Goal: Information Seeking & Learning: Learn about a topic

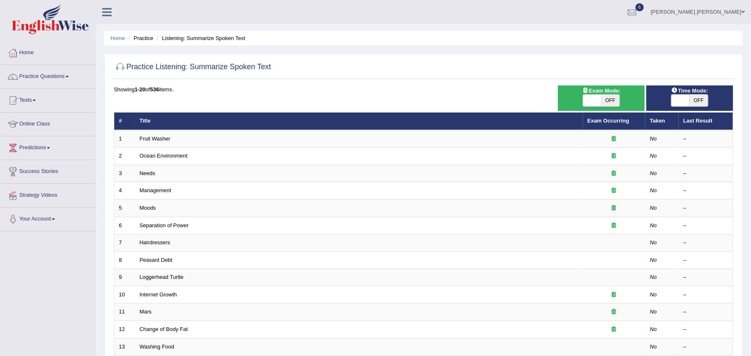
click at [608, 103] on span "OFF" at bounding box center [610, 101] width 18 height 12
checkbox input "true"
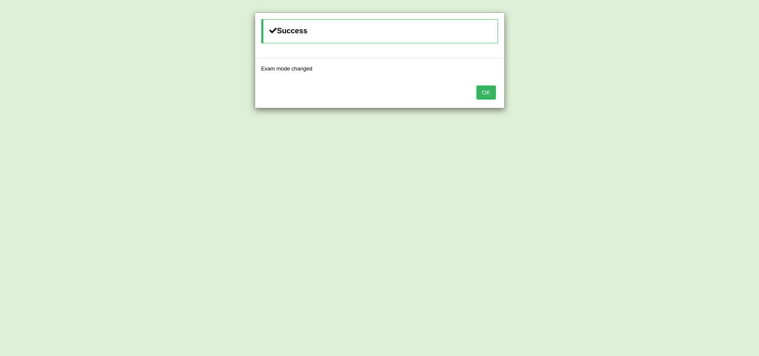
click at [496, 93] on div "OK" at bounding box center [379, 93] width 249 height 29
click at [489, 95] on button "OK" at bounding box center [486, 92] width 19 height 14
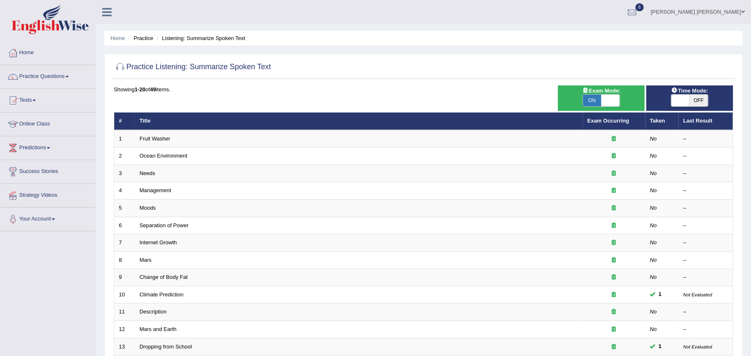
click at [699, 102] on span "OFF" at bounding box center [699, 101] width 18 height 12
checkbox input "true"
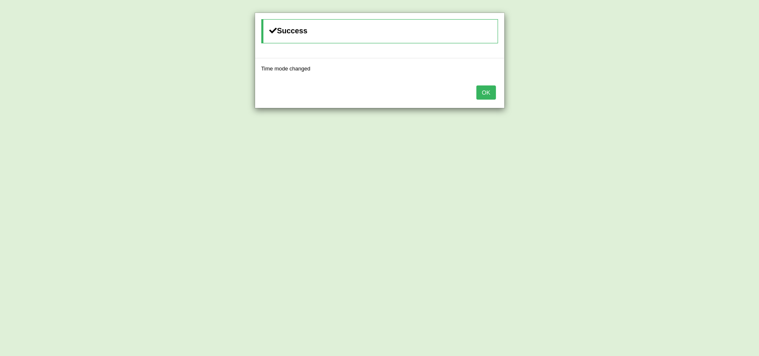
click at [483, 94] on button "OK" at bounding box center [486, 92] width 19 height 14
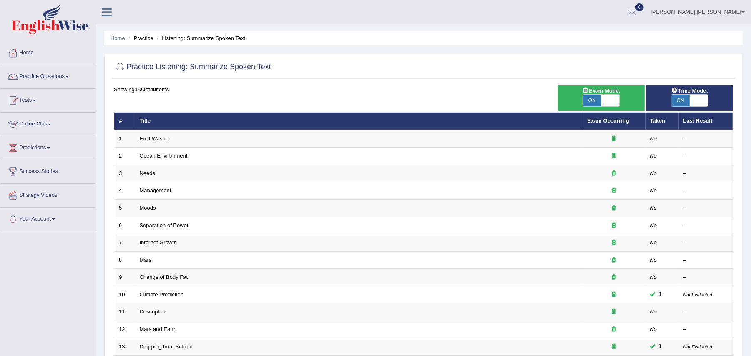
click at [64, 75] on link "Practice Questions" at bounding box center [47, 75] width 95 height 21
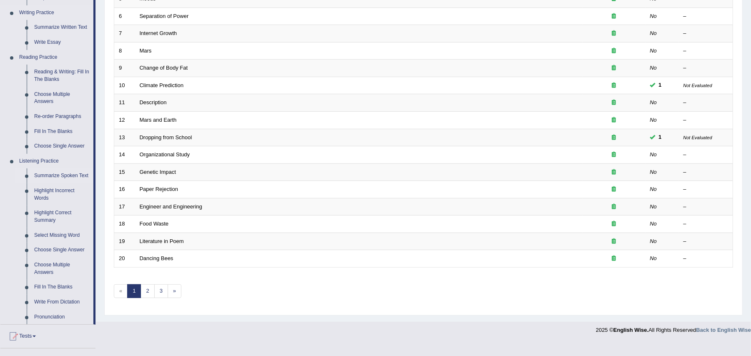
scroll to position [212, 0]
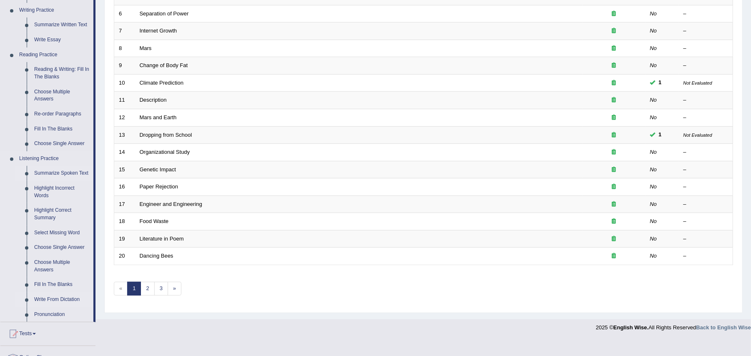
click at [58, 297] on link "Write From Dictation" at bounding box center [61, 299] width 63 height 15
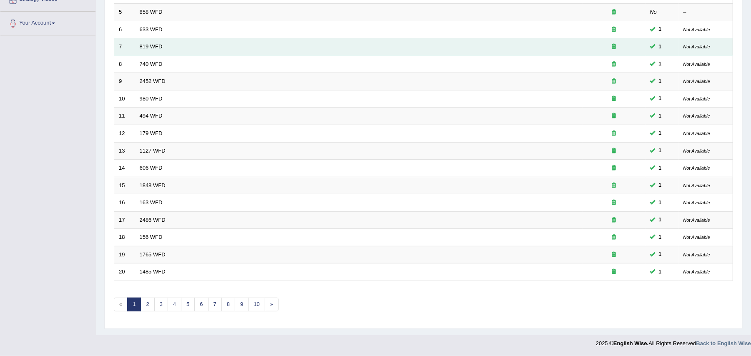
scroll to position [199, 0]
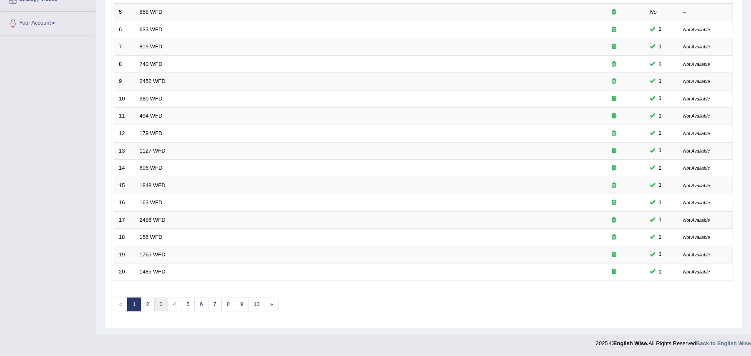
click at [164, 304] on link "3" at bounding box center [161, 305] width 14 height 14
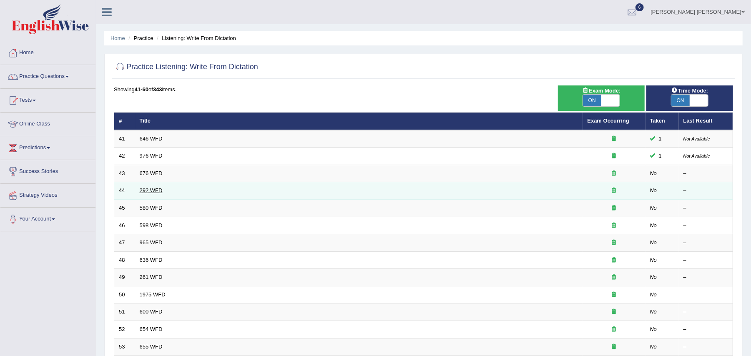
click at [154, 193] on link "292 WFD" at bounding box center [151, 190] width 23 height 6
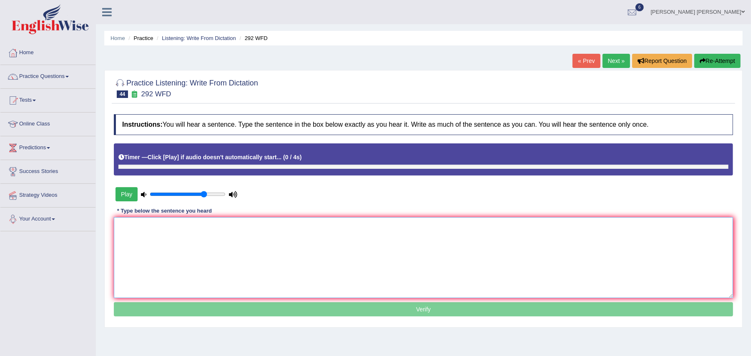
click at [185, 260] on textarea at bounding box center [423, 257] width 619 height 81
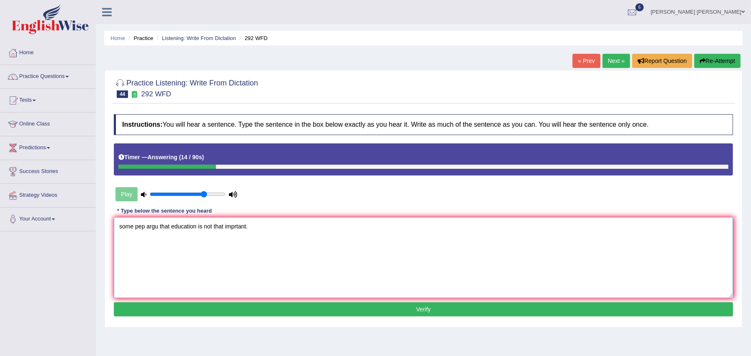
click at [146, 226] on textarea "some pep argu that education is not that imprtant." at bounding box center [423, 257] width 619 height 81
click at [167, 224] on textarea "some people argu that education is not that imprtant." at bounding box center [423, 257] width 619 height 81
click at [235, 224] on textarea "some people argue that education is not that imprtant." at bounding box center [423, 257] width 619 height 81
click at [272, 225] on textarea "some people argue that education is not that much an imprtant." at bounding box center [423, 257] width 619 height 81
click at [122, 225] on textarea "some people argue that education is not that much an important." at bounding box center [423, 257] width 619 height 81
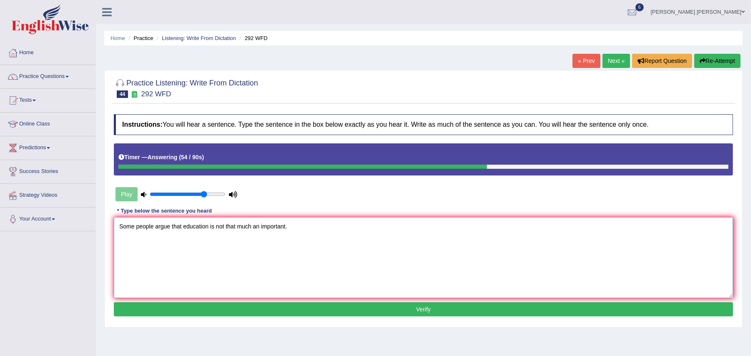
click at [182, 224] on textarea "Some people argue that education is not that much an important." at bounding box center [423, 257] width 619 height 81
click at [279, 224] on textarea "Some people argue that an the education is not that much an important." at bounding box center [423, 257] width 619 height 81
type textarea "Some people argue that an the education is not that much an a important."
click at [294, 309] on button "Verify" at bounding box center [423, 309] width 619 height 14
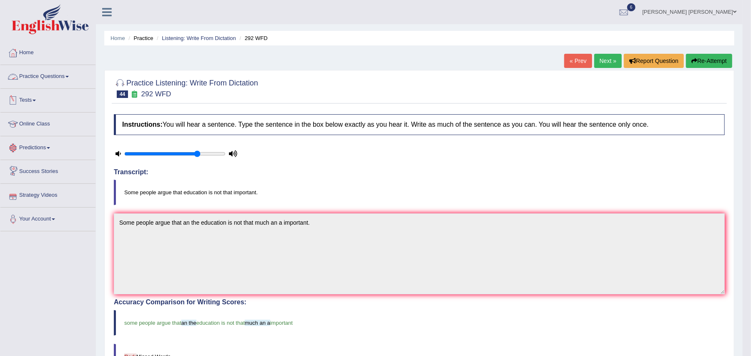
click at [63, 71] on link "Practice Questions" at bounding box center [47, 75] width 95 height 21
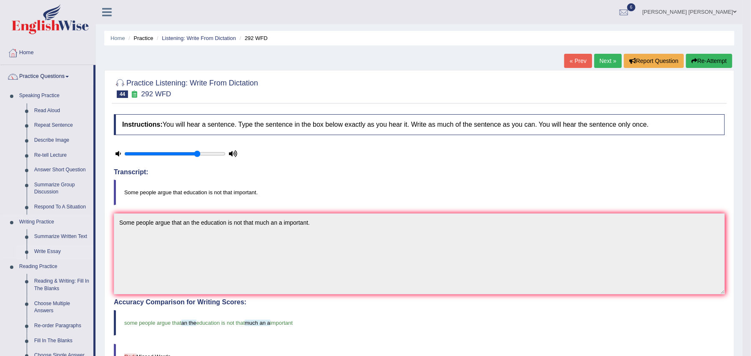
scroll to position [322, 0]
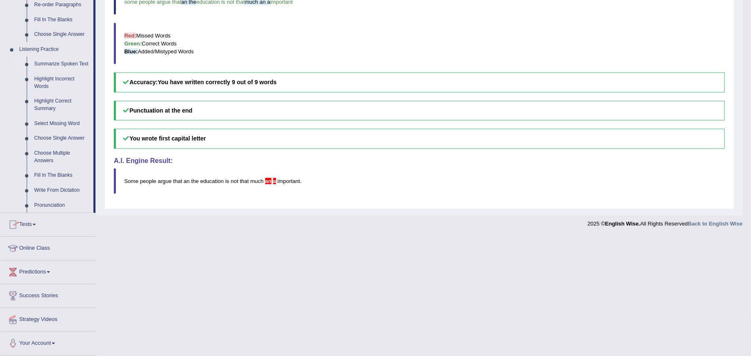
click at [55, 62] on link "Summarize Spoken Text" at bounding box center [61, 64] width 63 height 15
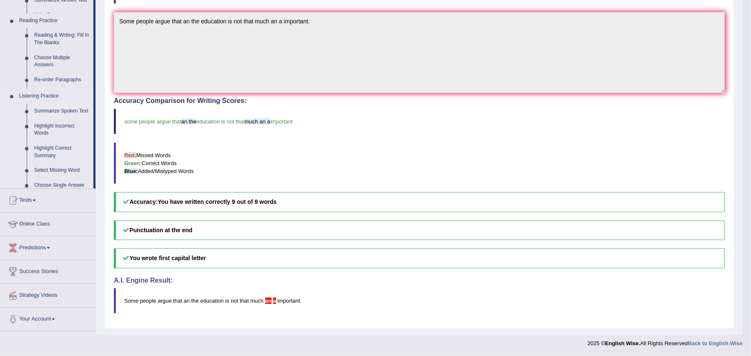
scroll to position [204, 0]
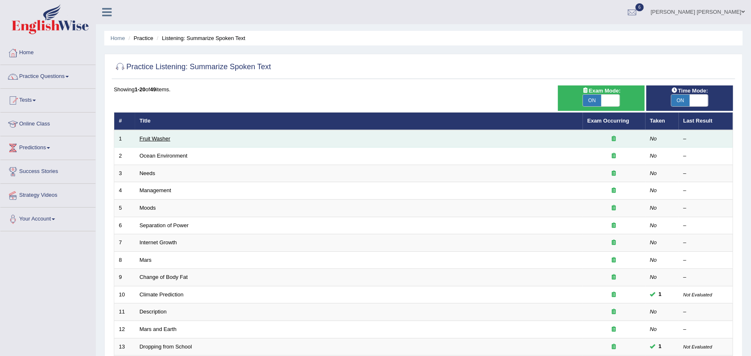
click at [153, 136] on link "Fruit Washer" at bounding box center [155, 139] width 31 height 6
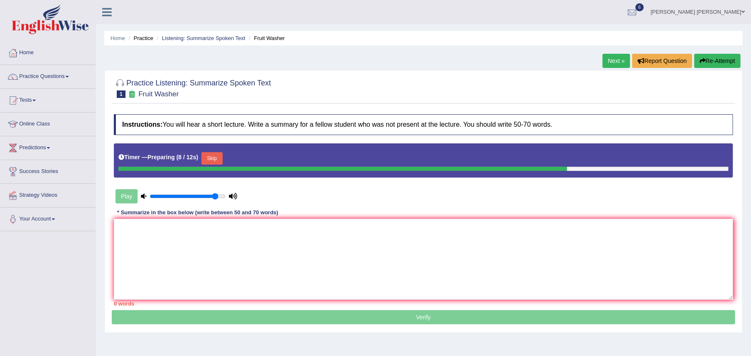
click at [214, 197] on input "range" at bounding box center [188, 196] width 76 height 7
click at [218, 197] on input "range" at bounding box center [188, 196] width 76 height 7
type input "1"
click at [222, 196] on input "range" at bounding box center [188, 196] width 76 height 7
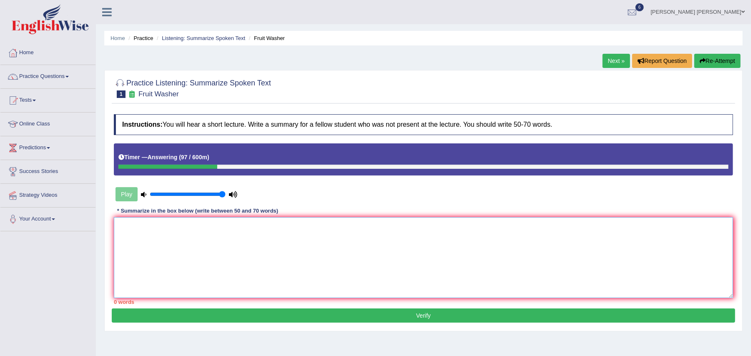
click at [163, 255] on textarea at bounding box center [423, 257] width 619 height 81
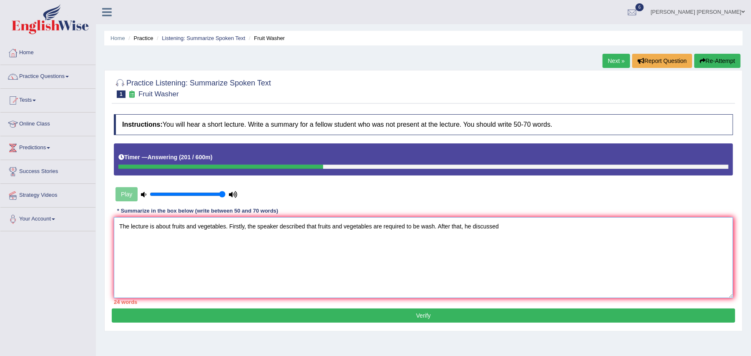
click at [517, 233] on textarea "The lecture is about fruits and vegetables. Firstly, the speaker described that…" at bounding box center [423, 257] width 619 height 81
click at [460, 227] on textarea "The lecture is about fruits and vegetables. Firstly, the speaker described that…" at bounding box center [423, 257] width 619 height 81
click at [461, 228] on textarea "The lecture is about fruits and vegetables. Firstly, the speaker described that…" at bounding box center [423, 257] width 619 height 81
click at [591, 222] on textarea "The lecture is about fruits and vegetables. Firstly, the speaker described that…" at bounding box center [423, 257] width 619 height 81
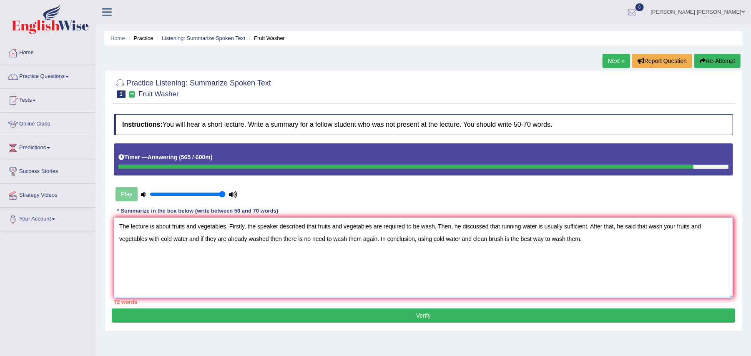
click at [647, 224] on textarea "The lecture is about fruits and vegetables. Firstly, the speaker described that…" at bounding box center [423, 257] width 619 height 81
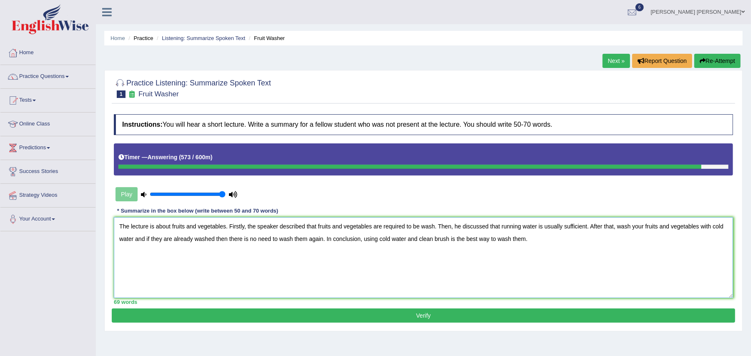
click at [618, 226] on textarea "The lecture is about fruits and vegetables. Firstly, the speaker described that…" at bounding box center [423, 257] width 619 height 81
type textarea "The lecture is about fruits and vegetables. Firstly, the speaker described that…"
click at [454, 322] on button "Verify" at bounding box center [423, 316] width 623 height 14
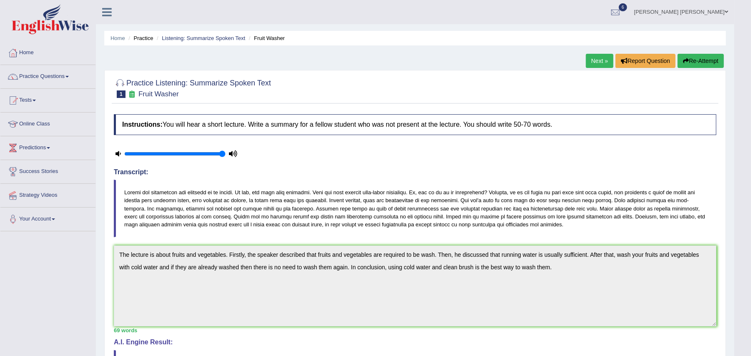
click at [591, 59] on link "Next »" at bounding box center [600, 61] width 28 height 14
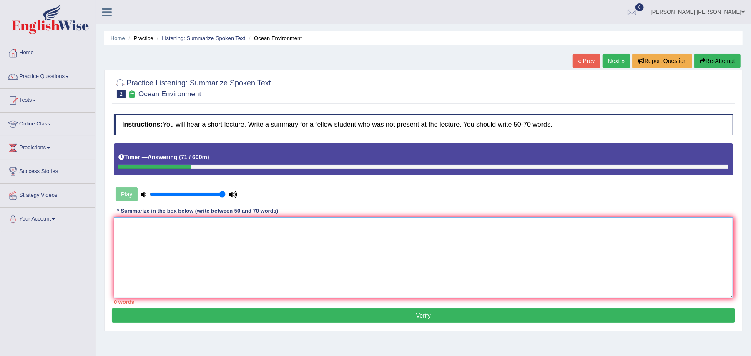
click at [263, 249] on textarea at bounding box center [423, 257] width 619 height 81
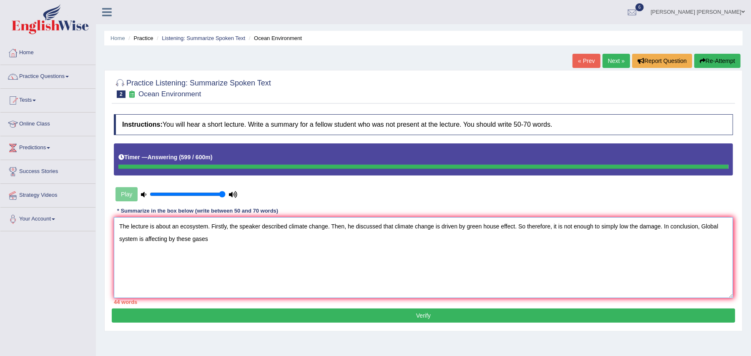
type textarea "The lecture is about an ecosystem. Firstly, the speaker described climate chang…"
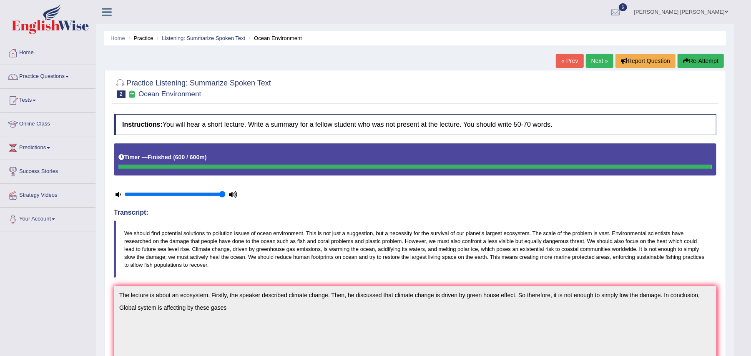
click at [593, 68] on link "Next »" at bounding box center [600, 61] width 28 height 14
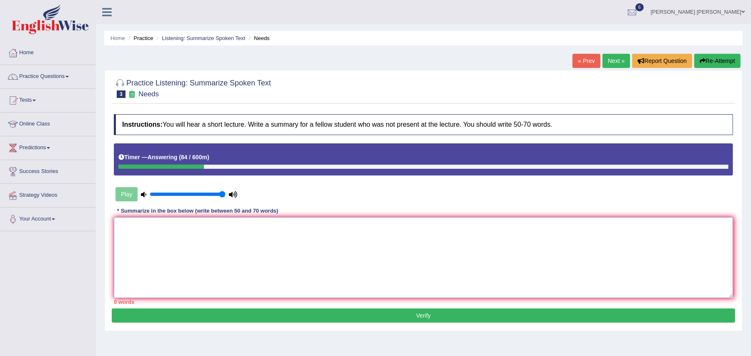
click at [313, 249] on textarea at bounding box center [423, 257] width 619 height 81
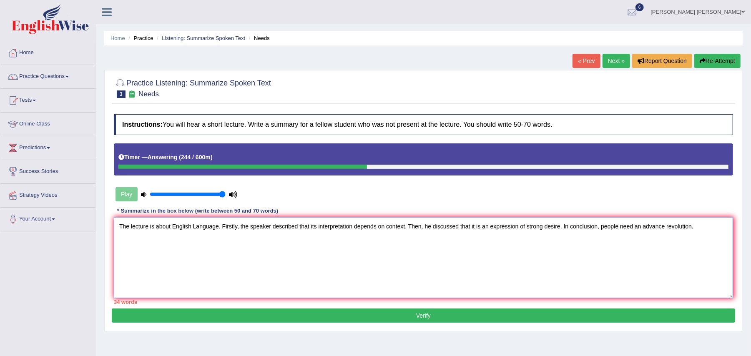
click at [563, 225] on textarea "The lecture is about English Language. Firstly, the speaker described that its …" at bounding box center [423, 257] width 619 height 81
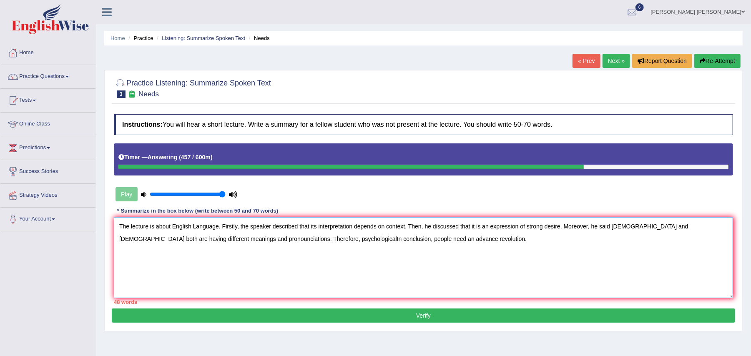
click at [252, 239] on textarea "The lecture is about English Language. Firstly, the speaker described that its …" at bounding box center [423, 257] width 619 height 81
click at [299, 236] on textarea "The lecture is about English Language. Firstly, the speaker described that its …" at bounding box center [423, 257] width 619 height 81
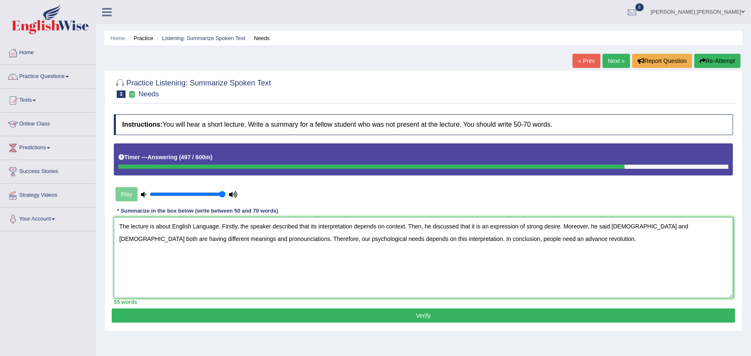
type textarea "The lecture is about English Language. Firstly, the speaker described that its …"
click at [405, 316] on button "Verify" at bounding box center [423, 316] width 623 height 14
